Goal: Task Accomplishment & Management: Complete application form

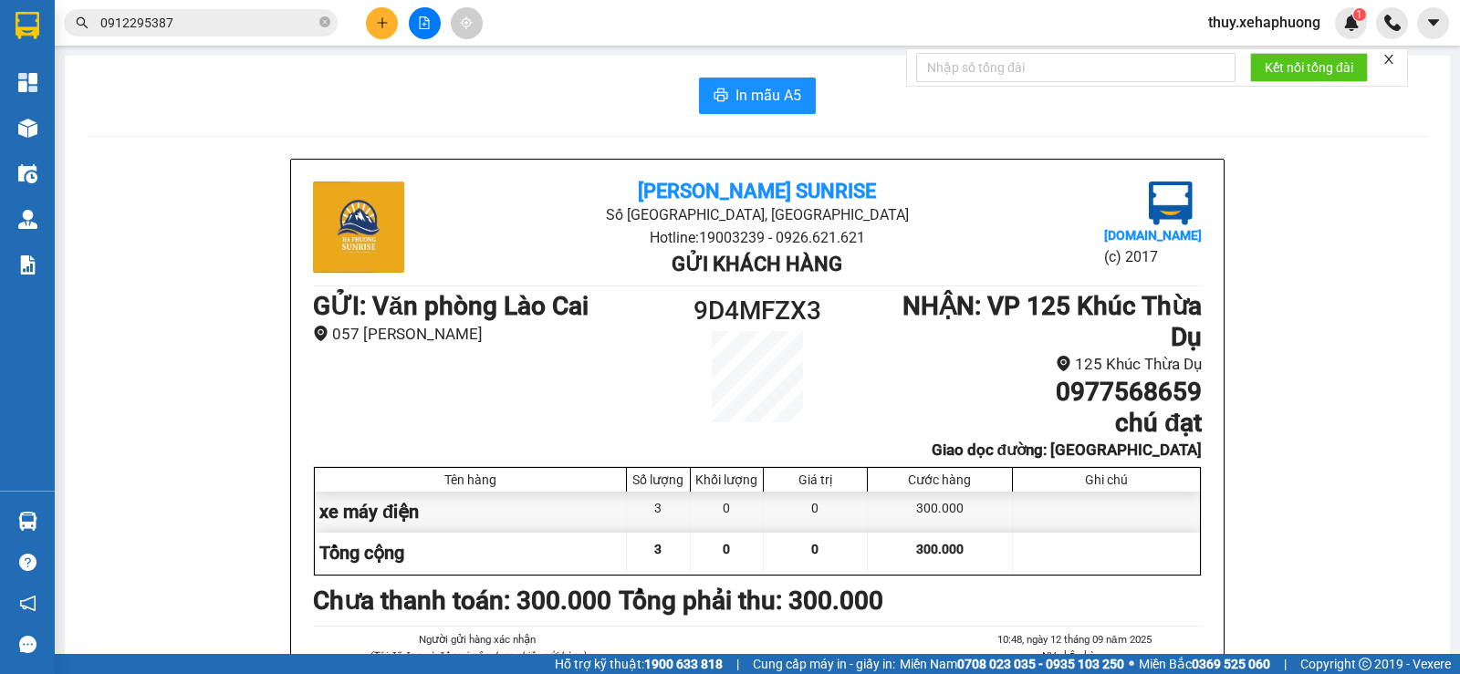
click at [380, 26] on icon "plus" at bounding box center [382, 22] width 13 height 13
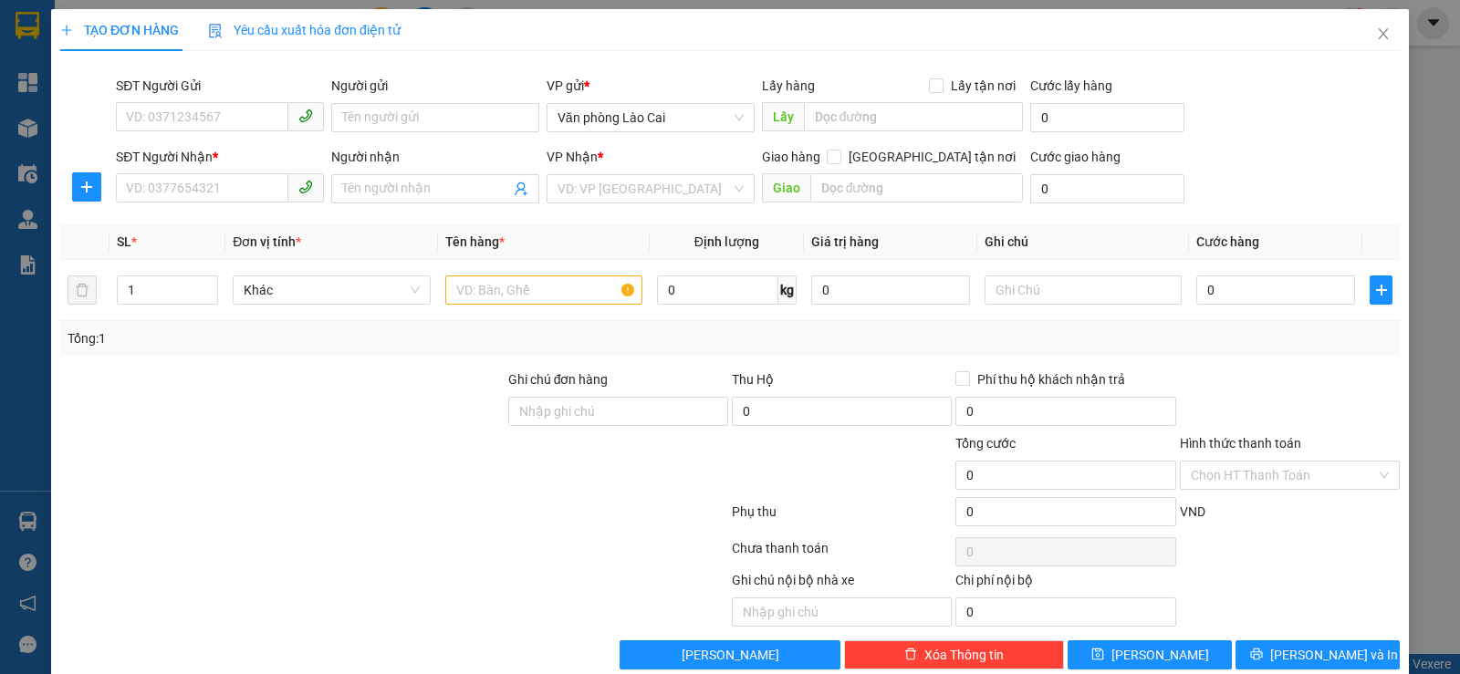
click at [255, 166] on div "SĐT Người Nhận *" at bounding box center [220, 157] width 208 height 20
click at [255, 173] on input "SĐT Người Nhận *" at bounding box center [202, 187] width 172 height 29
click at [248, 185] on input "SĐT Người Nhận *" at bounding box center [202, 187] width 172 height 29
click at [548, 186] on div "VD: VP [GEOGRAPHIC_DATA]" at bounding box center [650, 188] width 208 height 29
type input "0936997953"
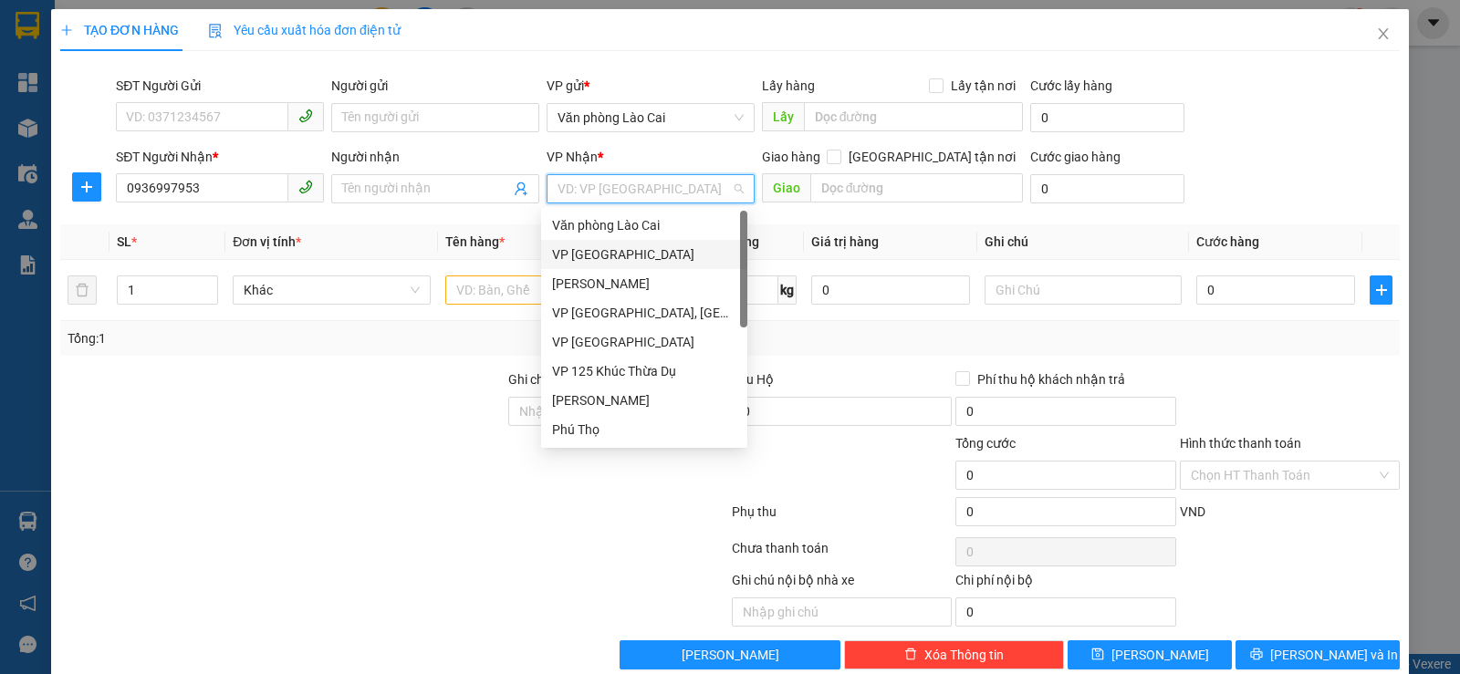
click at [606, 248] on div "VP [GEOGRAPHIC_DATA]" at bounding box center [644, 254] width 184 height 20
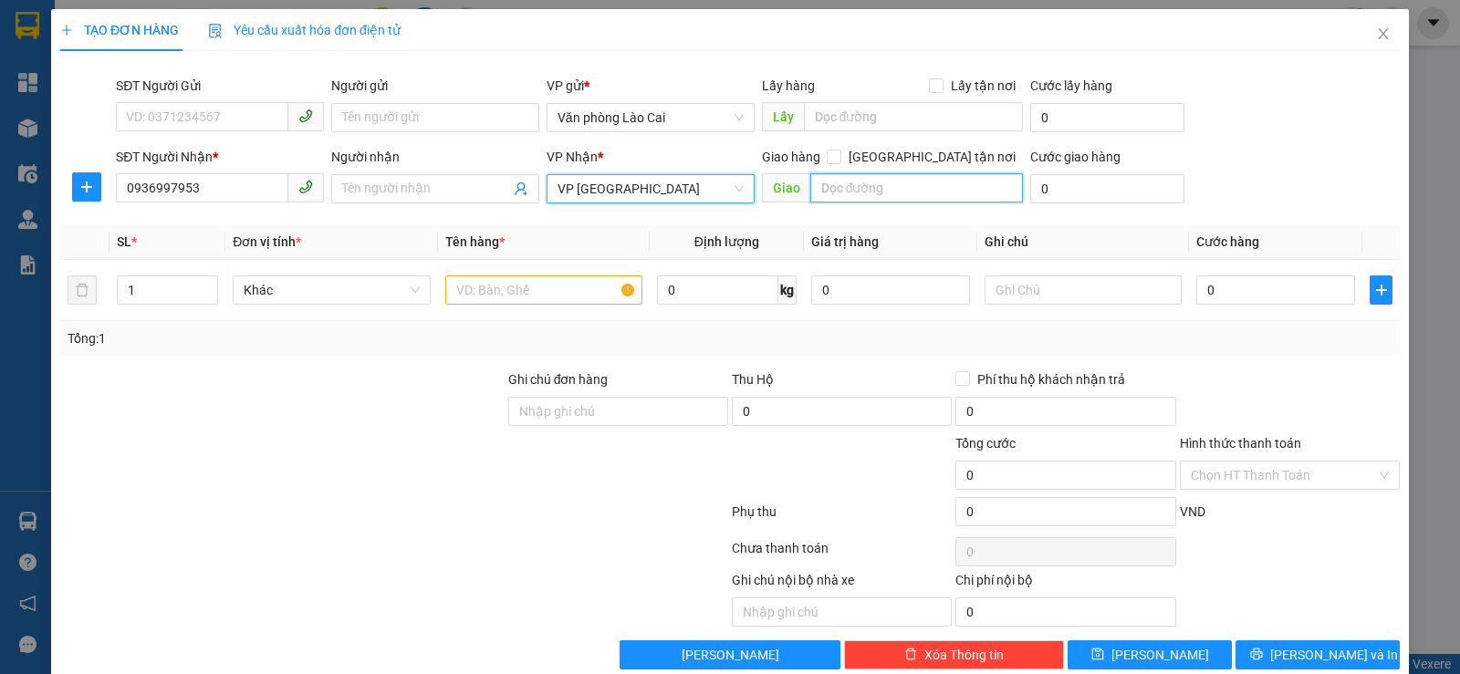
click at [829, 178] on input "text" at bounding box center [916, 187] width 213 height 29
type input "thượng lý"
click at [488, 297] on input "text" at bounding box center [543, 290] width 197 height 29
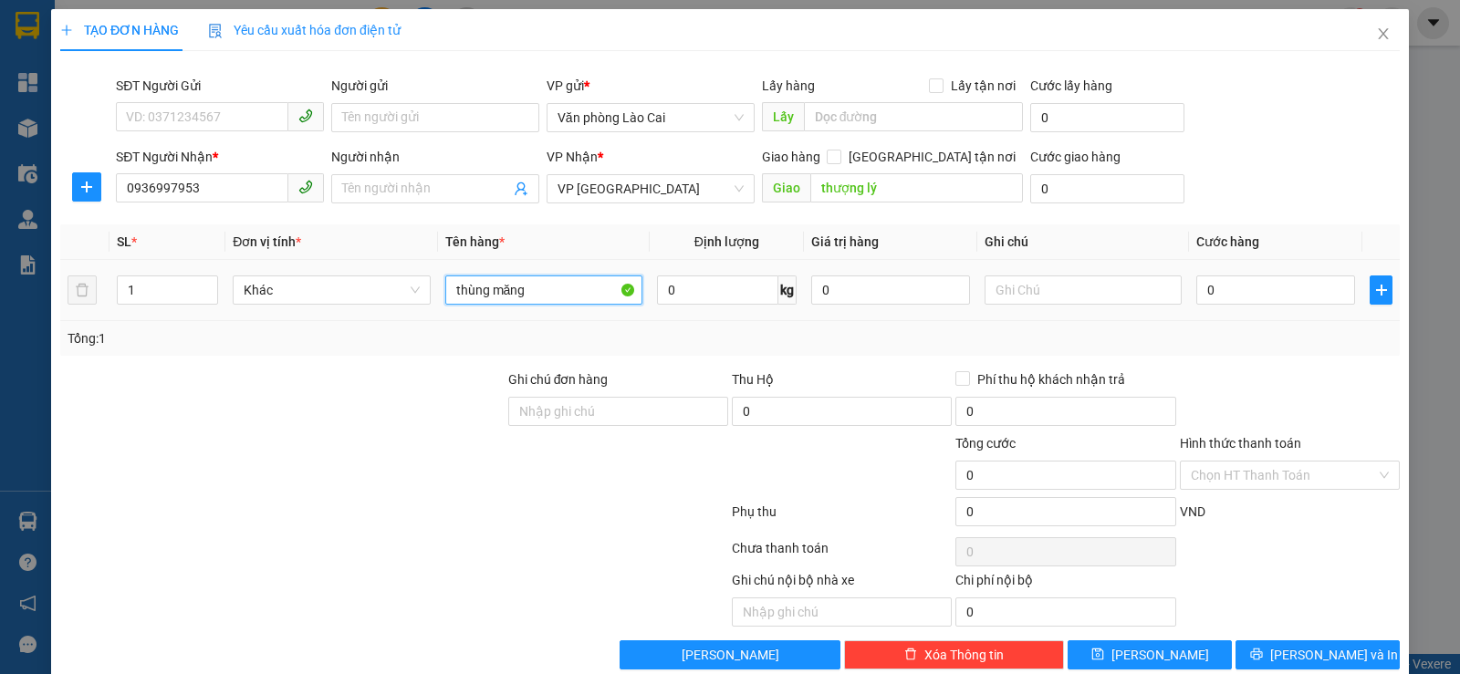
type input "thùng măng"
drag, startPoint x: 1239, startPoint y: 316, endPoint x: 1243, endPoint y: 300, distance: 15.9
click at [1240, 312] on td "0" at bounding box center [1275, 290] width 173 height 61
click at [1243, 300] on input "0" at bounding box center [1275, 290] width 159 height 29
type input "7"
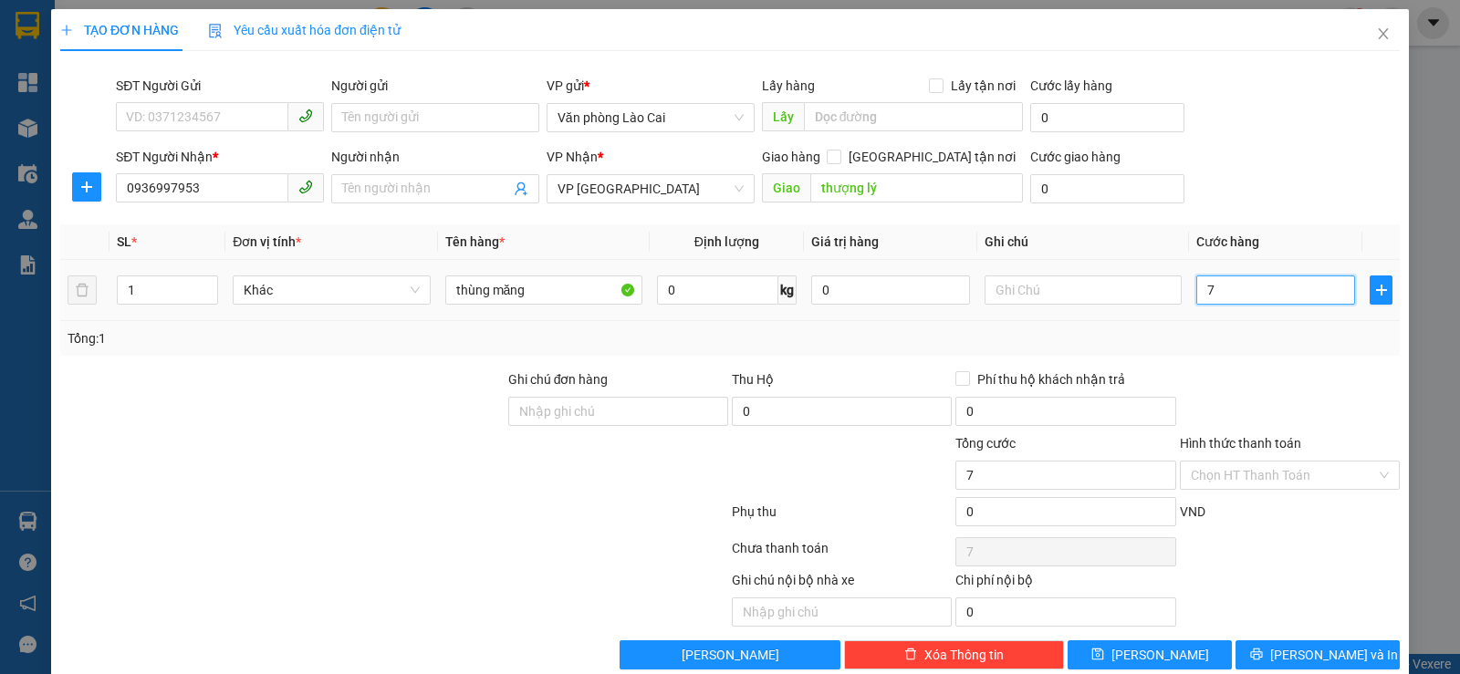
type input "7"
type input "70"
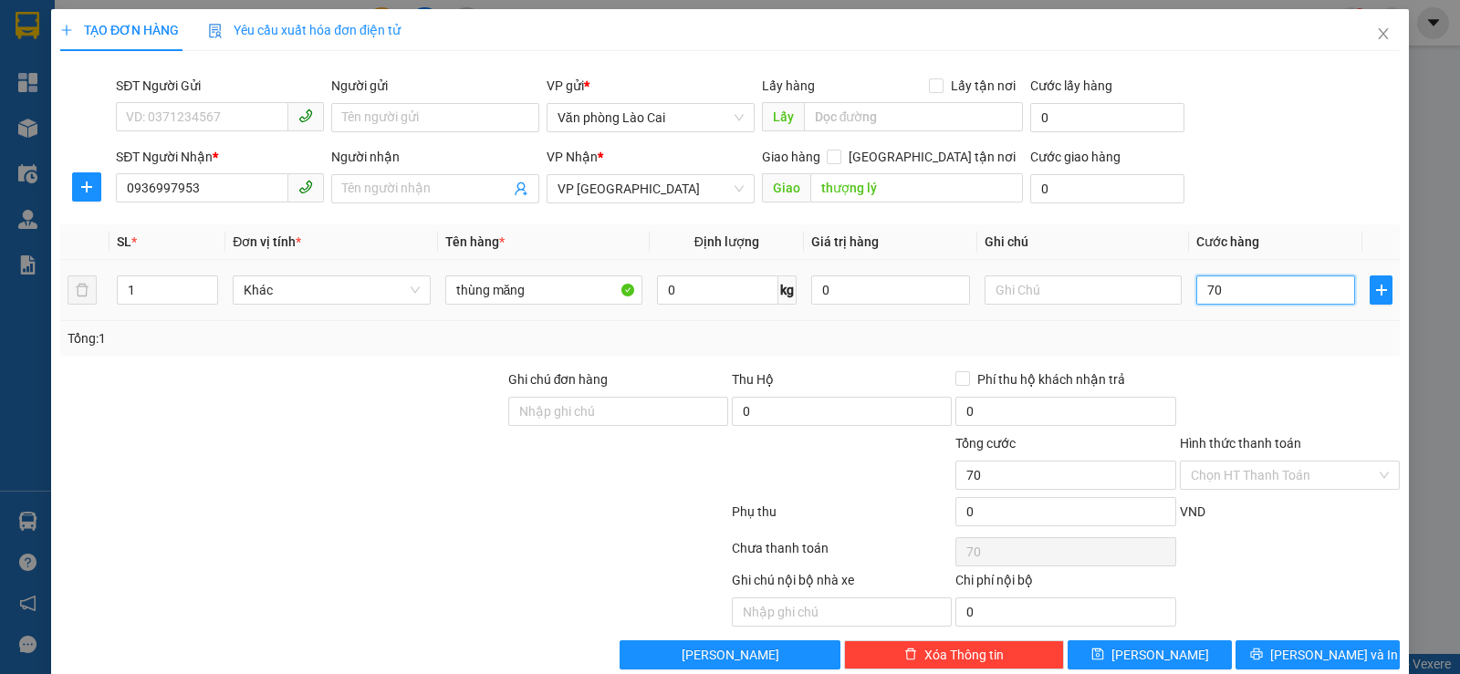
type input "700"
type input "7.000"
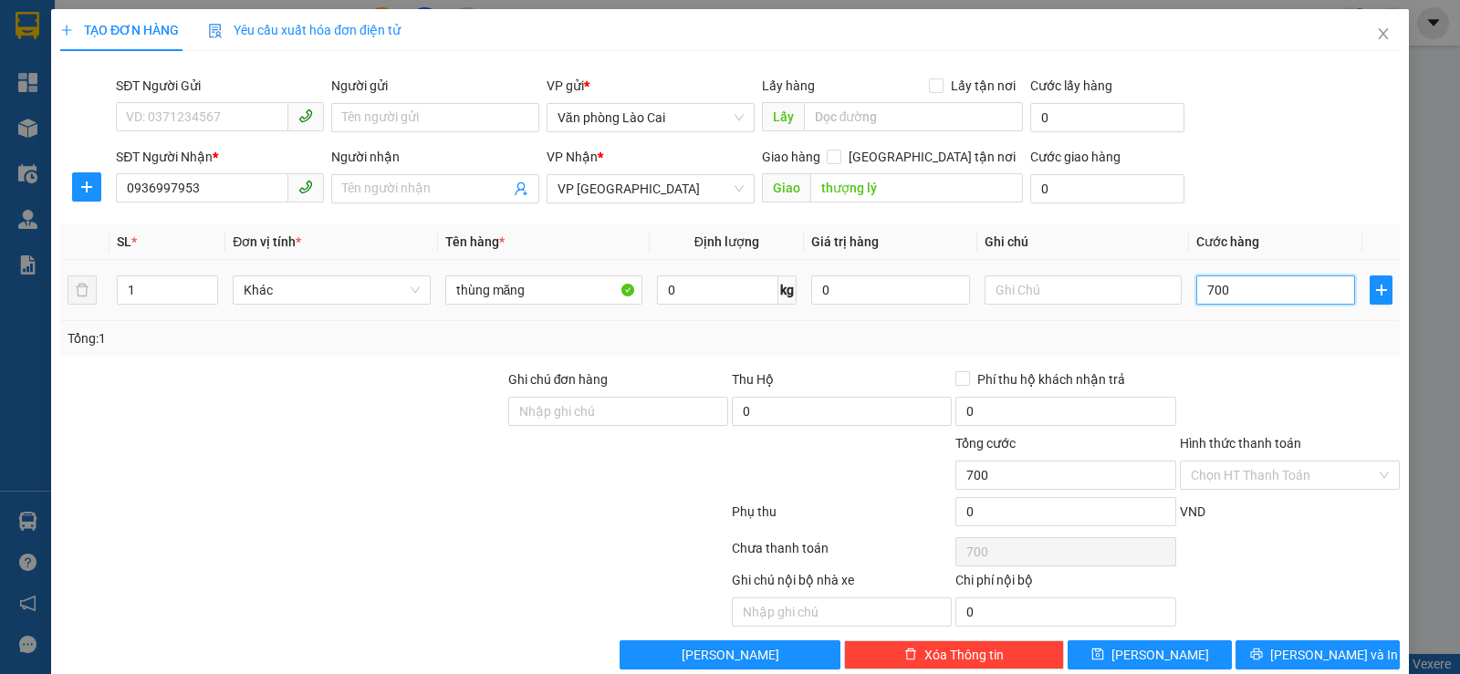
type input "7.000"
type input "70.000"
click at [1192, 368] on div "Transit Pickup Surcharge Ids Transit Deliver Surcharge Ids Transit Deliver Surc…" at bounding box center [729, 368] width 1339 height 604
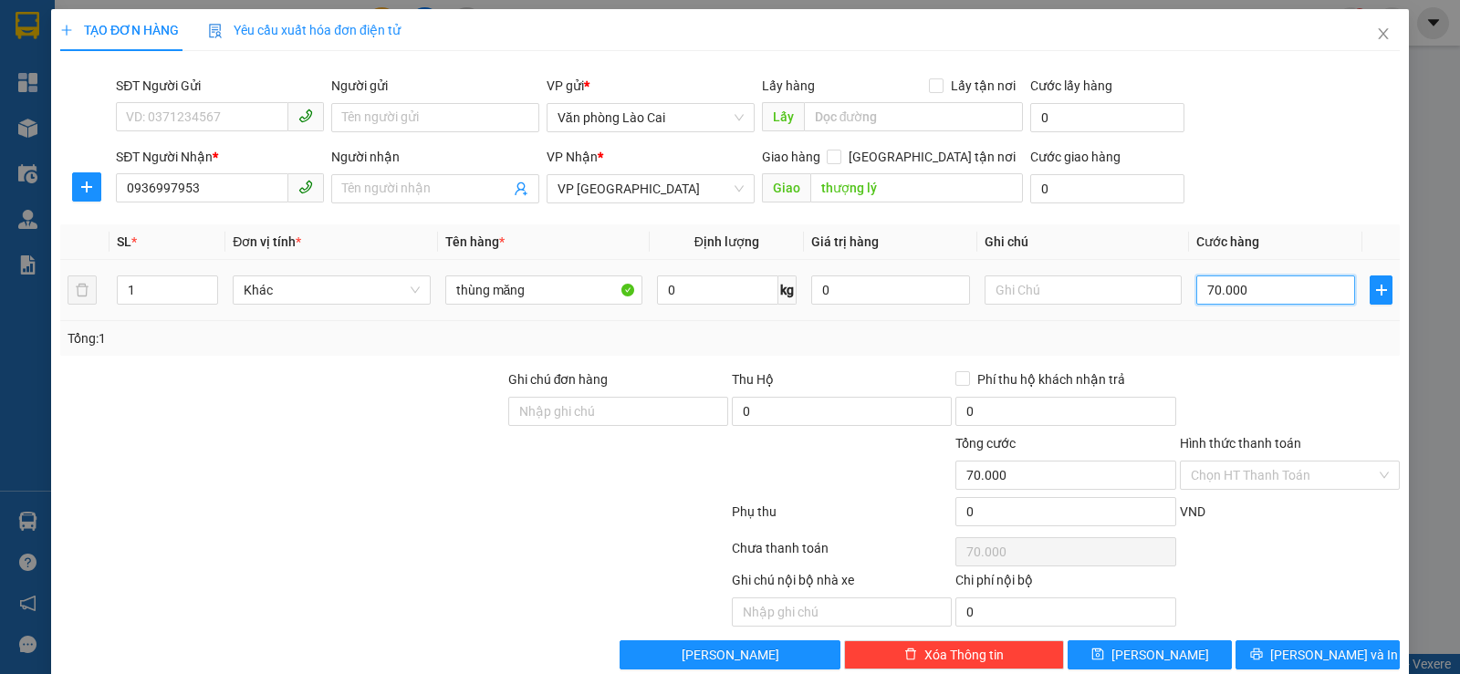
click at [1206, 286] on input "70.000" at bounding box center [1275, 290] width 159 height 29
click at [1202, 299] on input "70.000" at bounding box center [1275, 290] width 159 height 29
type input "0.000"
type input "0"
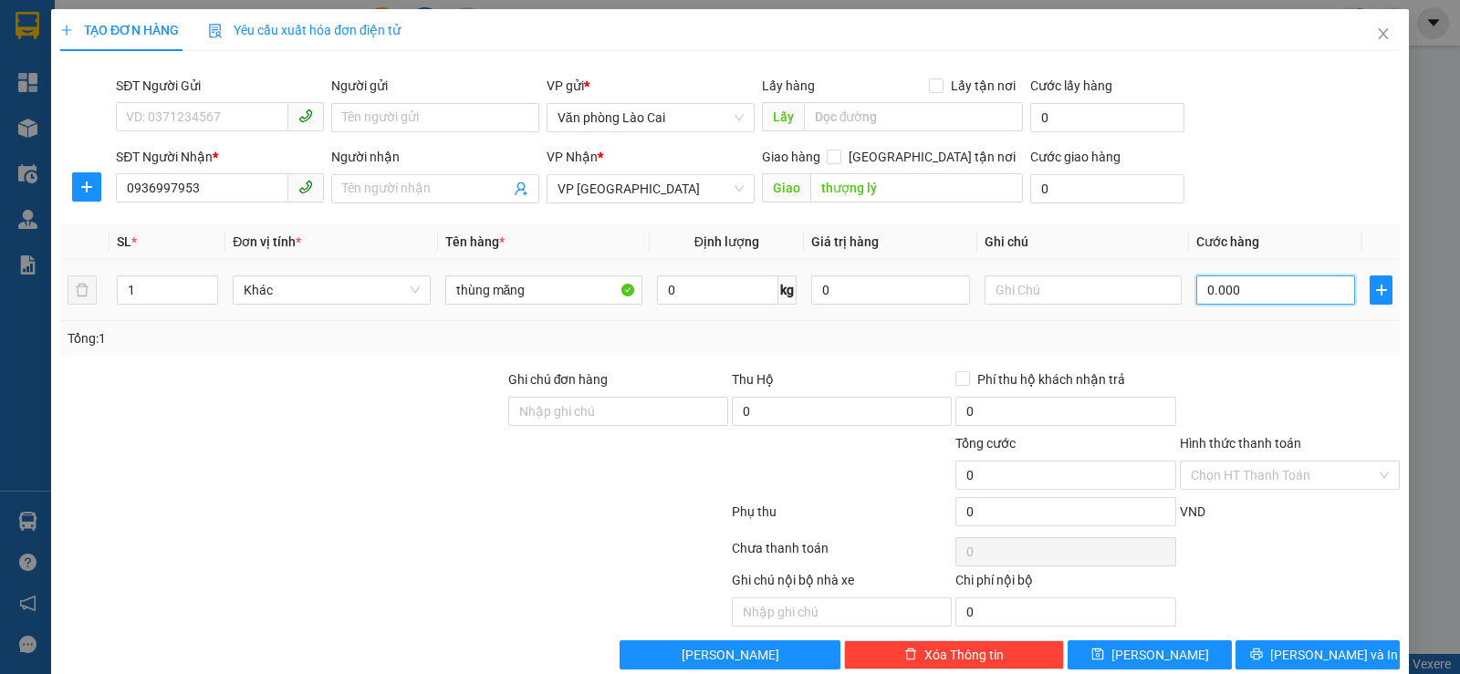
type input "60.000"
type input "0.000"
type input "0"
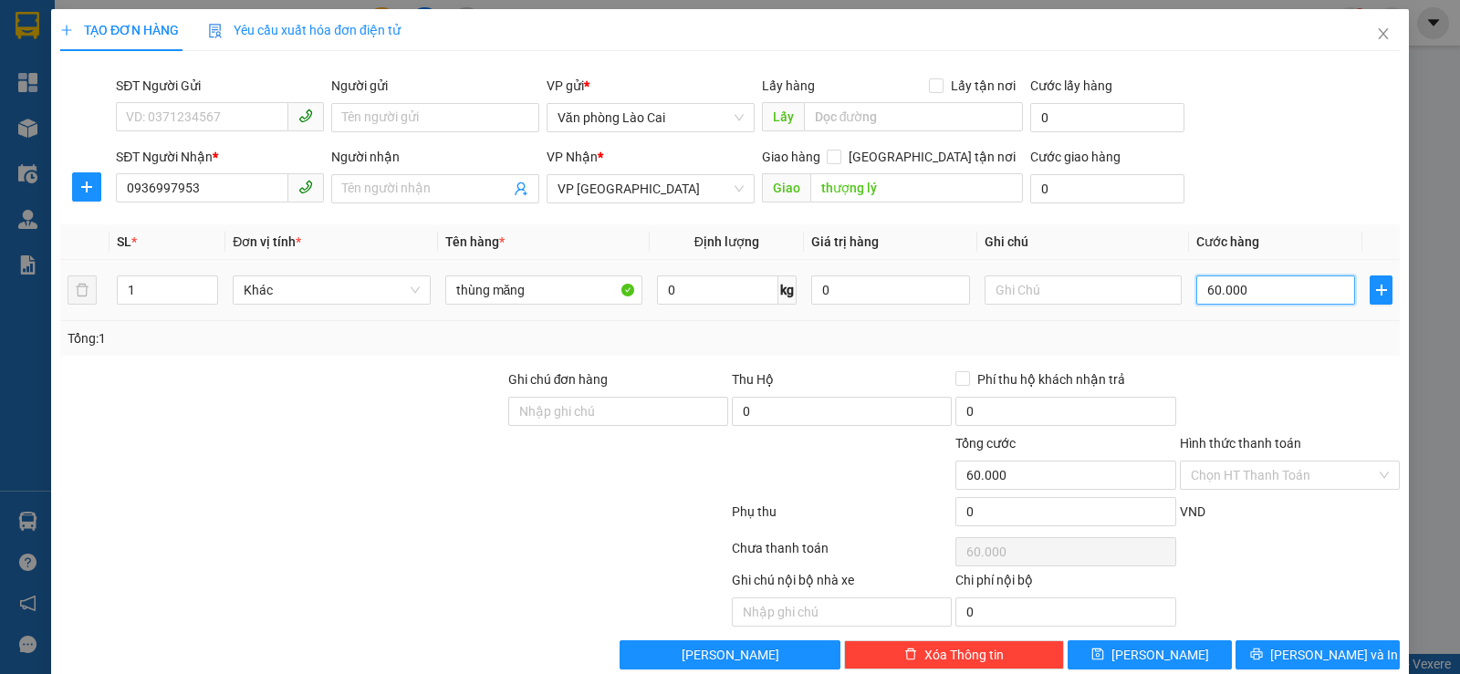
type input "0"
type input "70.000"
click at [1273, 641] on button "[PERSON_NAME] và In" at bounding box center [1317, 654] width 164 height 29
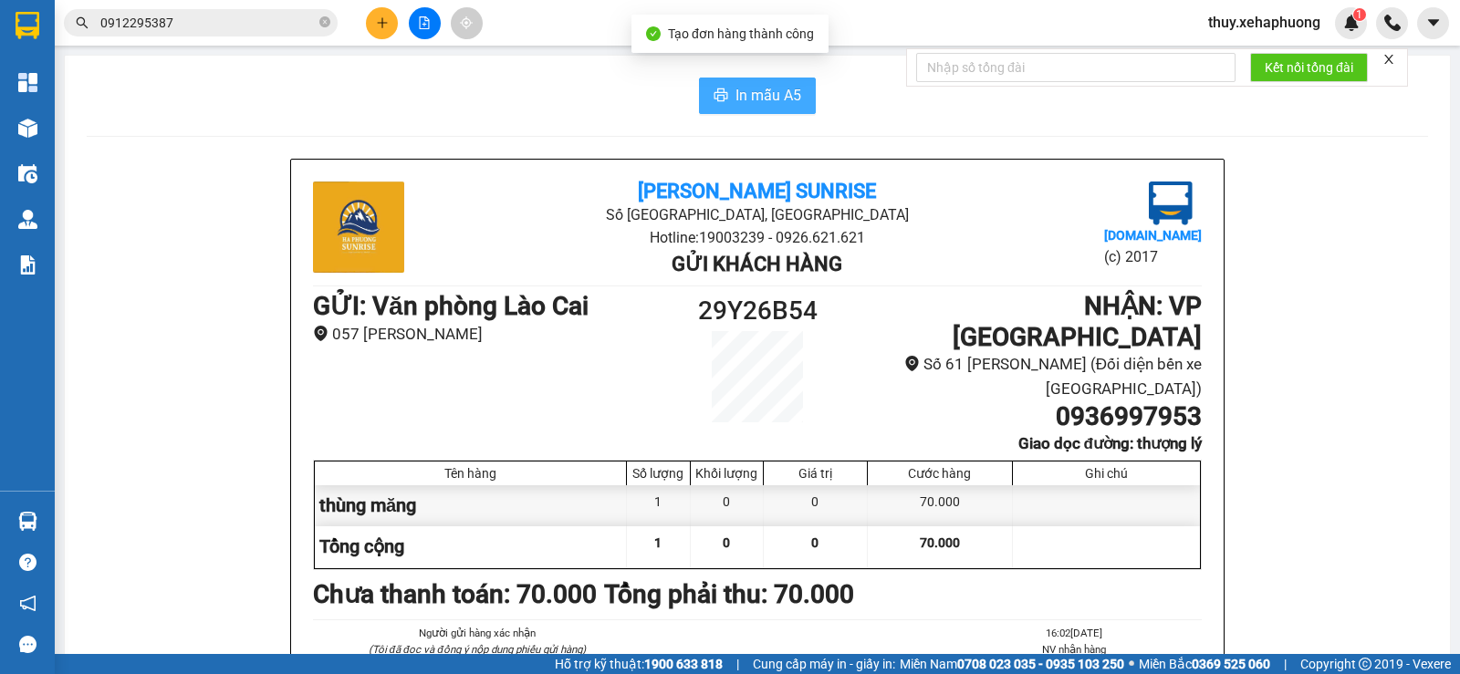
click at [753, 94] on span "In mẫu A5" at bounding box center [768, 95] width 66 height 23
